Goal: Book appointment/travel/reservation

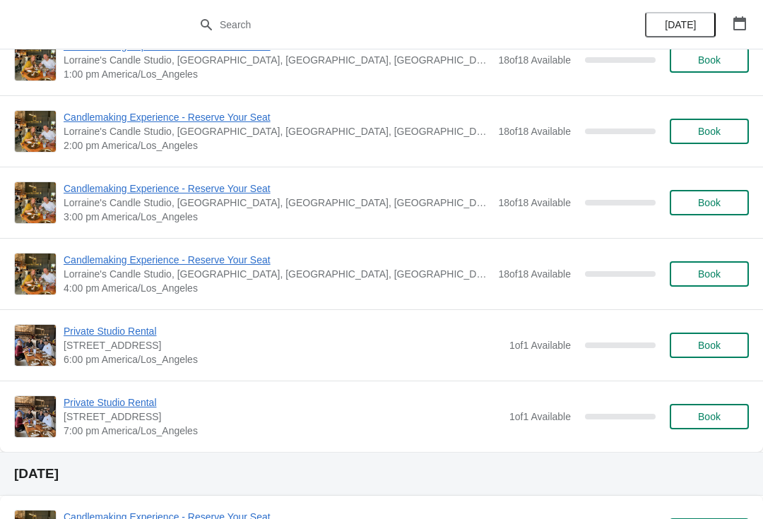
scroll to position [5032, 0]
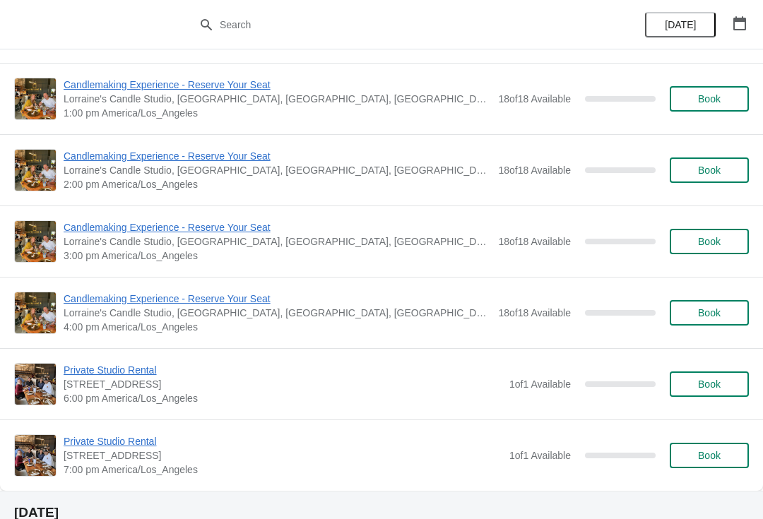
click at [740, 20] on icon "button" at bounding box center [739, 23] width 13 height 14
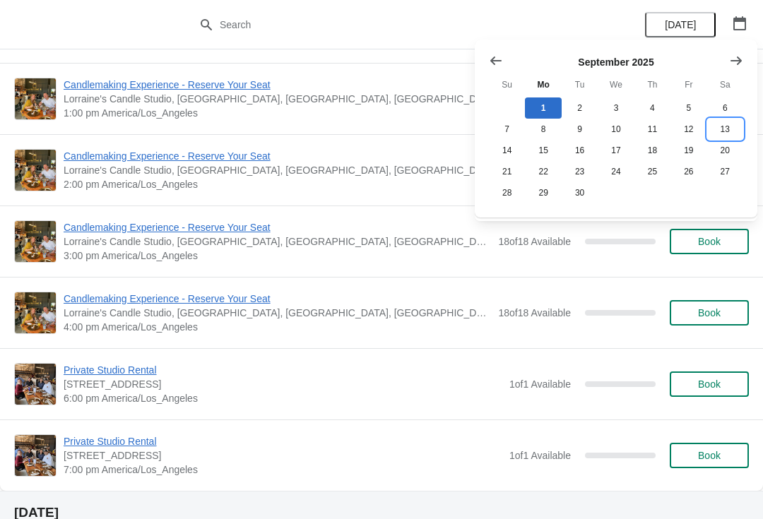
click at [722, 129] on button "13" at bounding box center [725, 129] width 36 height 21
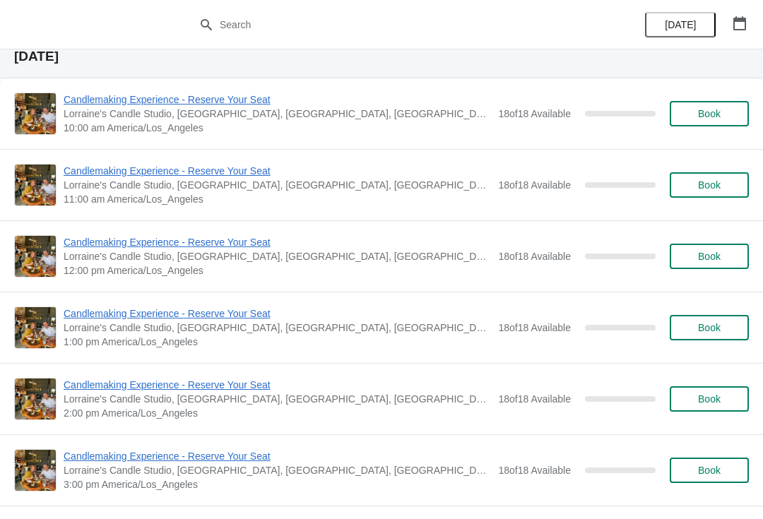
scroll to position [50, 0]
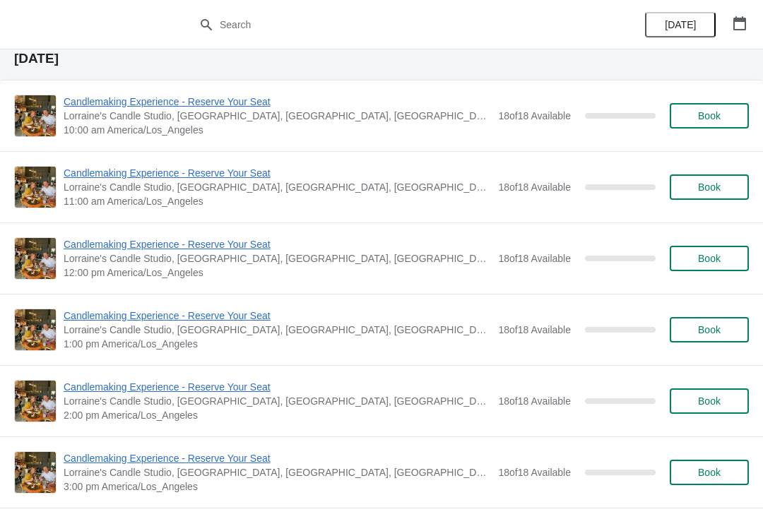
click at [703, 253] on span "Book" at bounding box center [709, 258] width 23 height 11
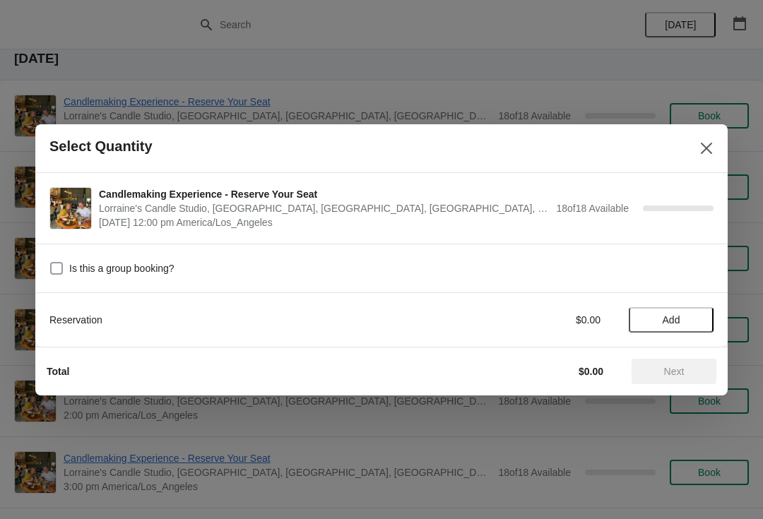
click at [52, 262] on span at bounding box center [56, 268] width 13 height 13
click at [51, 262] on input "Is this a group booking?" at bounding box center [50, 262] width 1 height 1
checkbox input "true"
click at [671, 319] on span "Add" at bounding box center [671, 319] width 18 height 11
click at [692, 319] on icon at bounding box center [695, 319] width 15 height 15
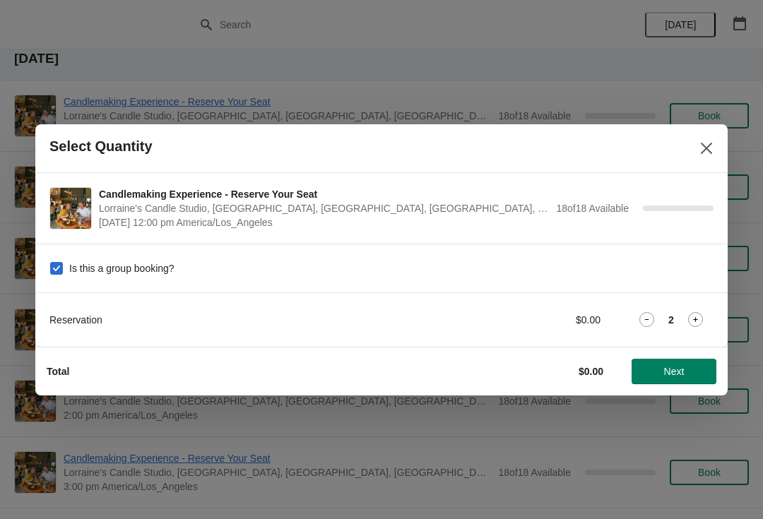
click at [698, 318] on icon at bounding box center [695, 319] width 15 height 15
click at [696, 318] on icon at bounding box center [695, 319] width 5 height 5
click at [694, 326] on icon at bounding box center [695, 319] width 15 height 15
click at [696, 319] on icon at bounding box center [695, 319] width 5 height 5
click at [696, 318] on icon at bounding box center [695, 319] width 5 height 5
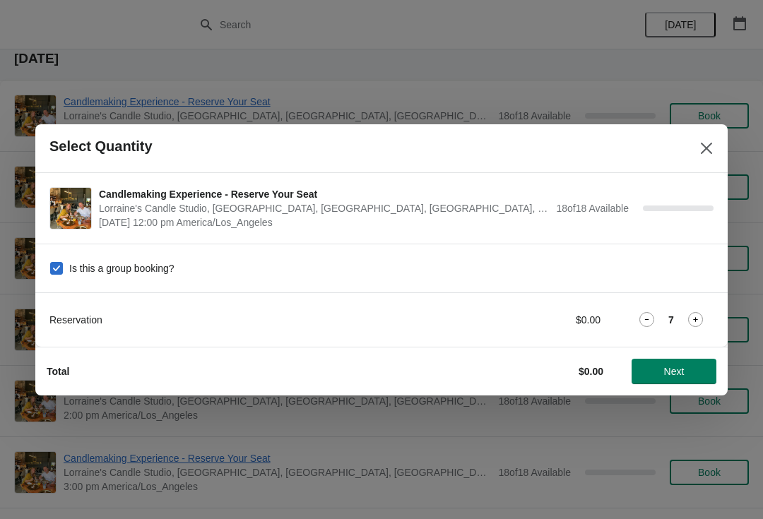
click at [698, 320] on icon at bounding box center [695, 319] width 15 height 15
click at [695, 318] on icon at bounding box center [695, 319] width 5 height 5
click at [696, 320] on icon at bounding box center [695, 319] width 5 height 5
click at [672, 367] on span "Next" at bounding box center [674, 371] width 20 height 11
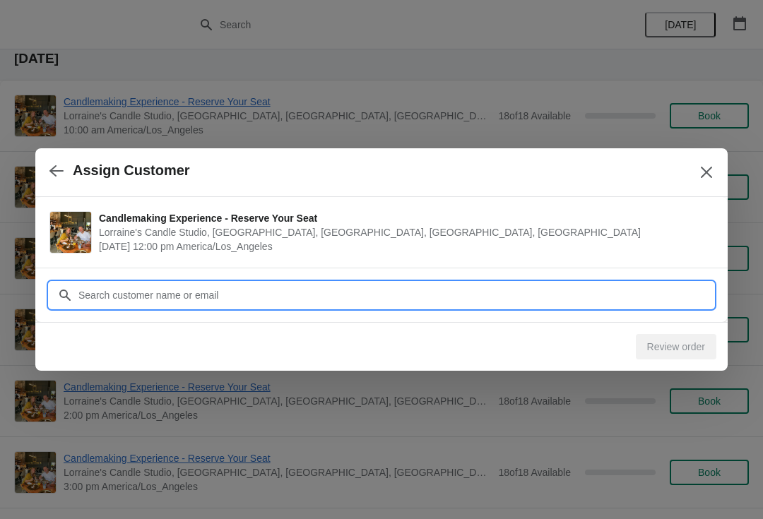
click at [443, 295] on input "Customer" at bounding box center [395, 294] width 635 height 25
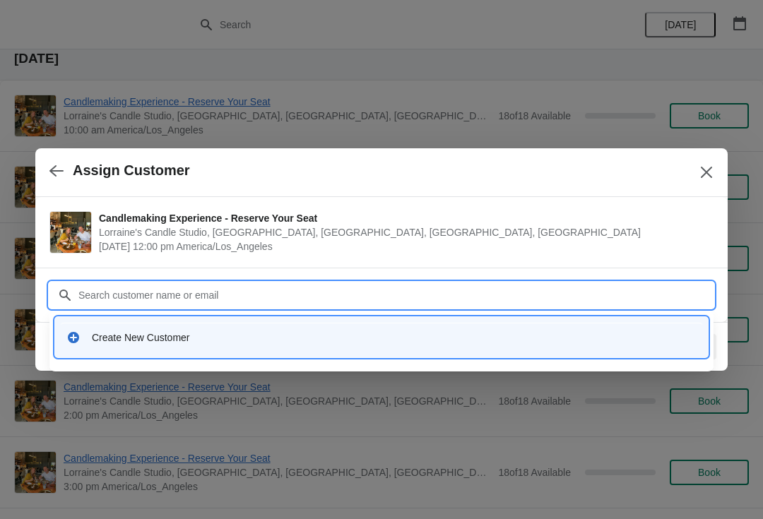
click at [318, 329] on div "Create New Customer" at bounding box center [381, 337] width 641 height 29
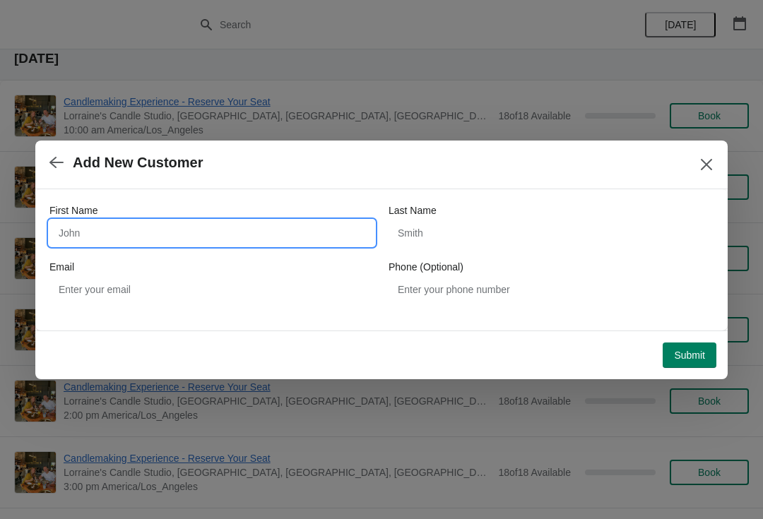
click at [222, 244] on input "First Name" at bounding box center [211, 232] width 325 height 25
type input "[PERSON_NAME]"
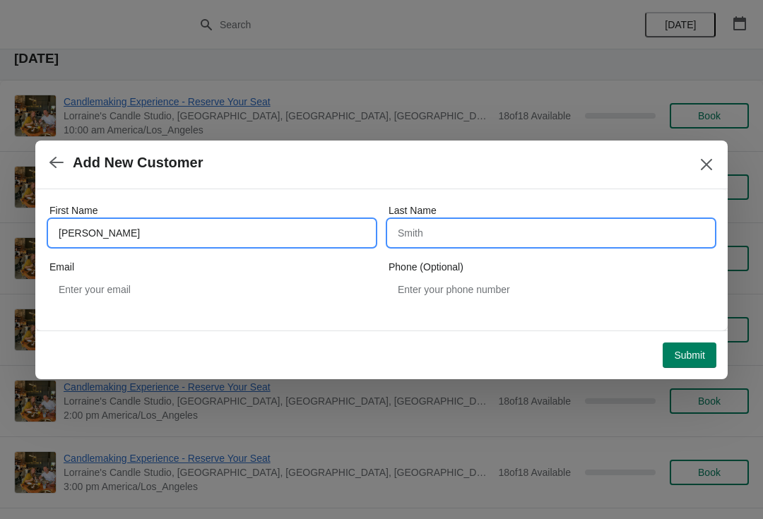
click at [544, 230] on input "Last Name" at bounding box center [550, 232] width 325 height 25
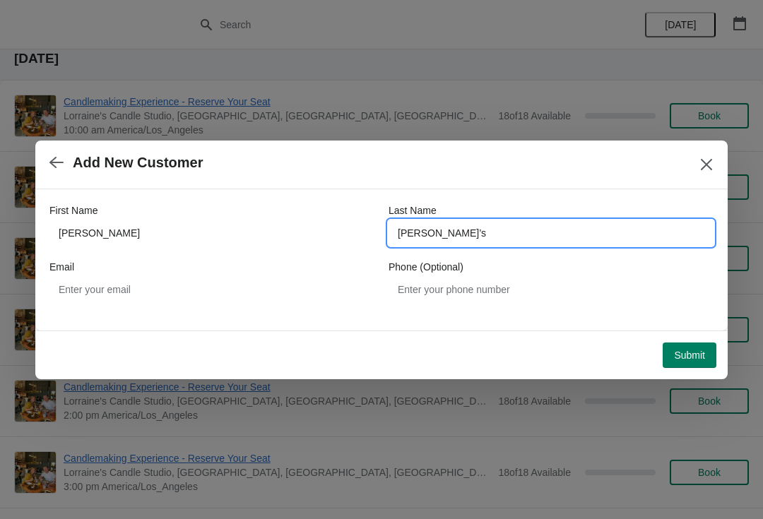
type input "[PERSON_NAME]’s"
click at [690, 354] on span "Submit" at bounding box center [689, 355] width 31 height 11
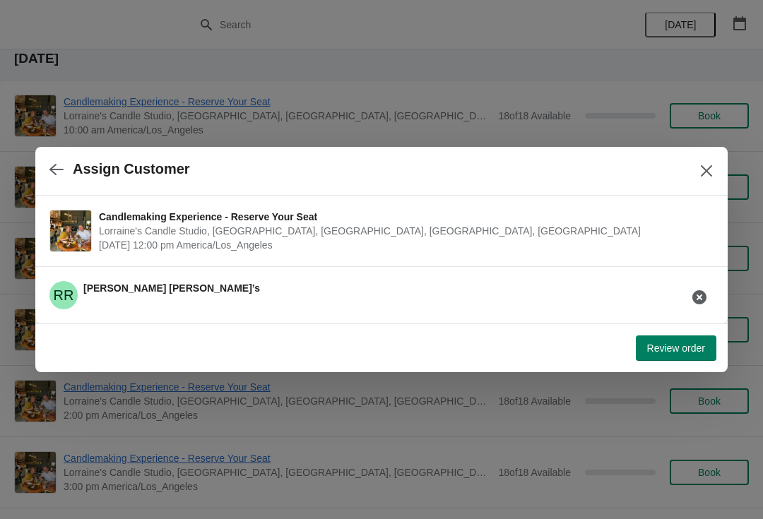
click at [682, 350] on span "Review order" at bounding box center [676, 347] width 58 height 11
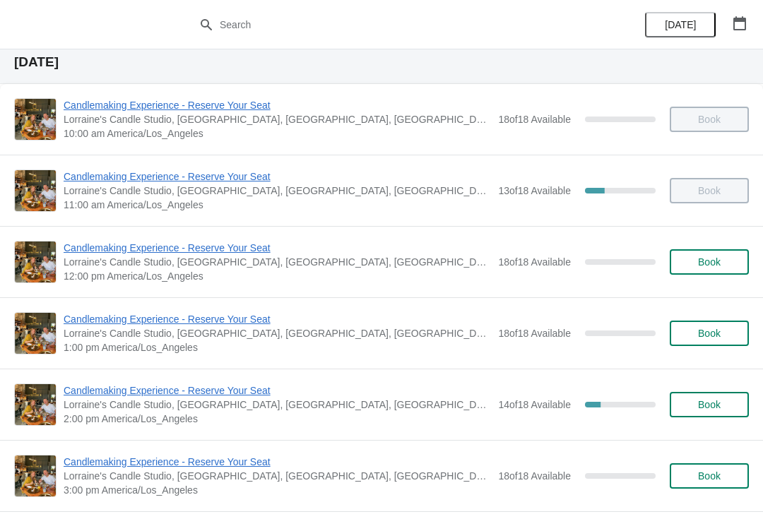
scroll to position [47, 0]
